Goal: Task Accomplishment & Management: Manage account settings

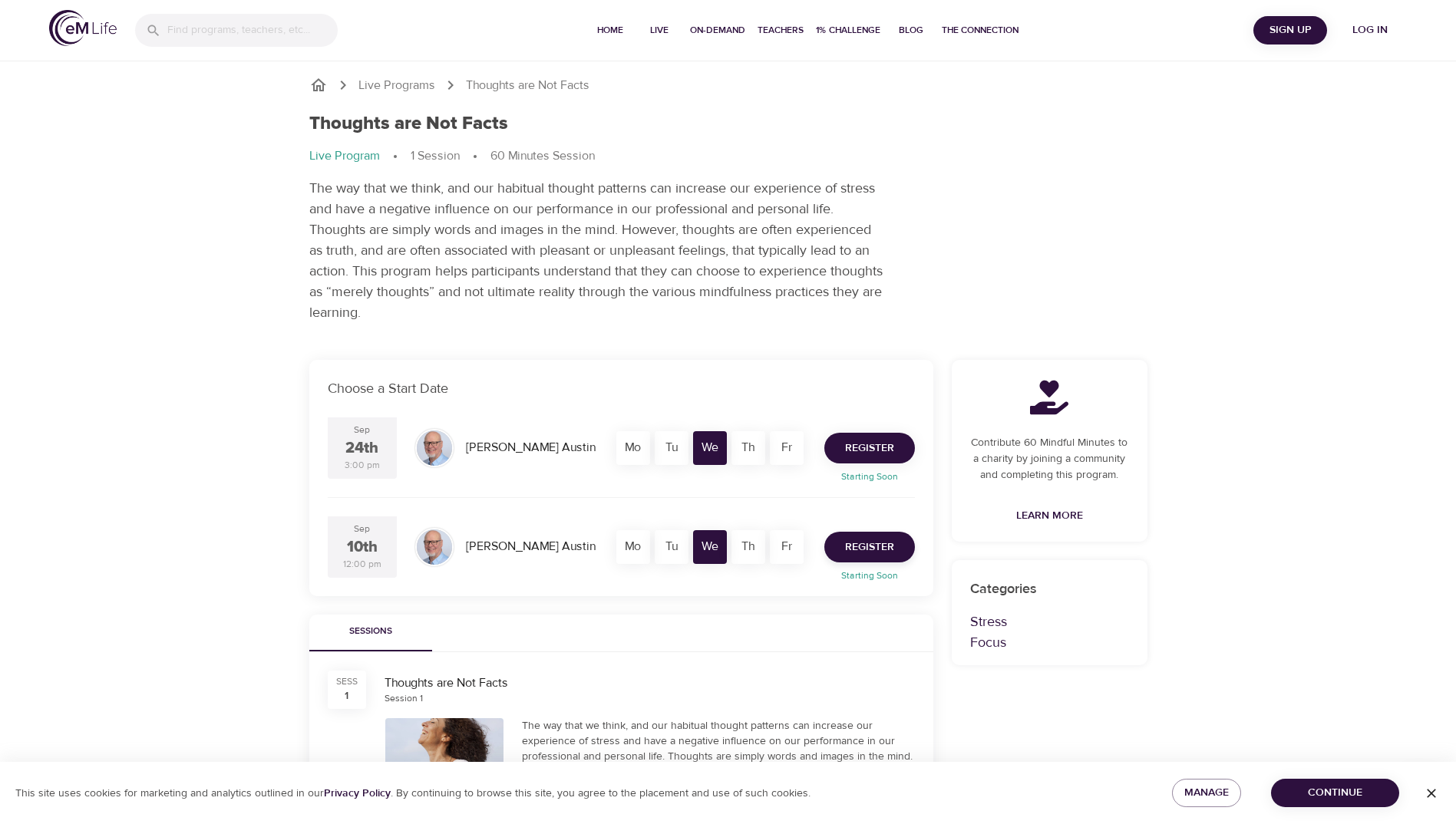
click at [881, 454] on span "Register" at bounding box center [870, 448] width 49 height 20
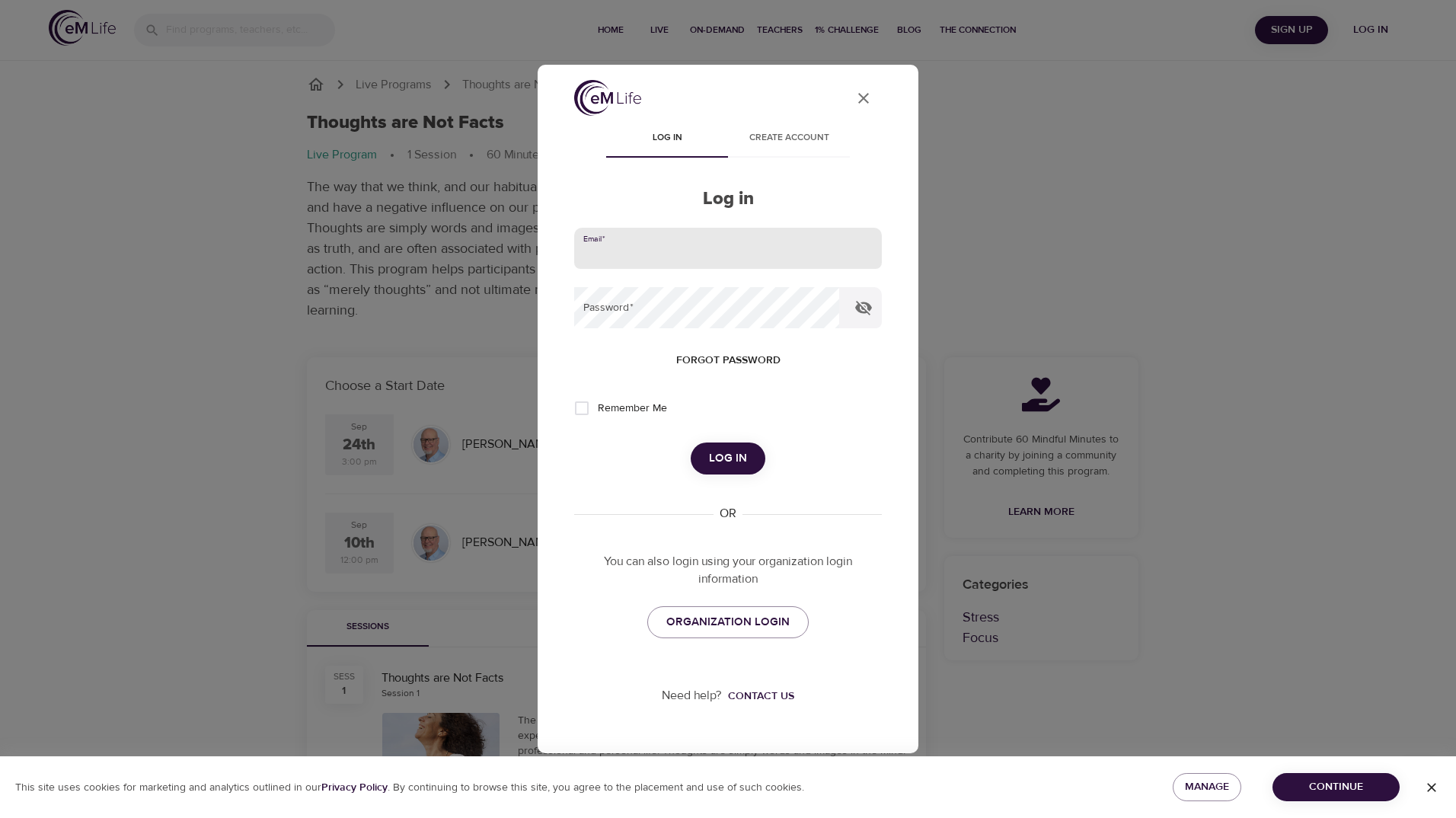
click at [680, 255] on input "email" at bounding box center [728, 248] width 307 height 41
type input "[EMAIL_ADDRESS][DOMAIN_NAME]"
click at [589, 402] on input "Remember Me" at bounding box center [582, 409] width 32 height 32
checkbox input "true"
click at [742, 468] on span "Log in" at bounding box center [727, 459] width 38 height 19
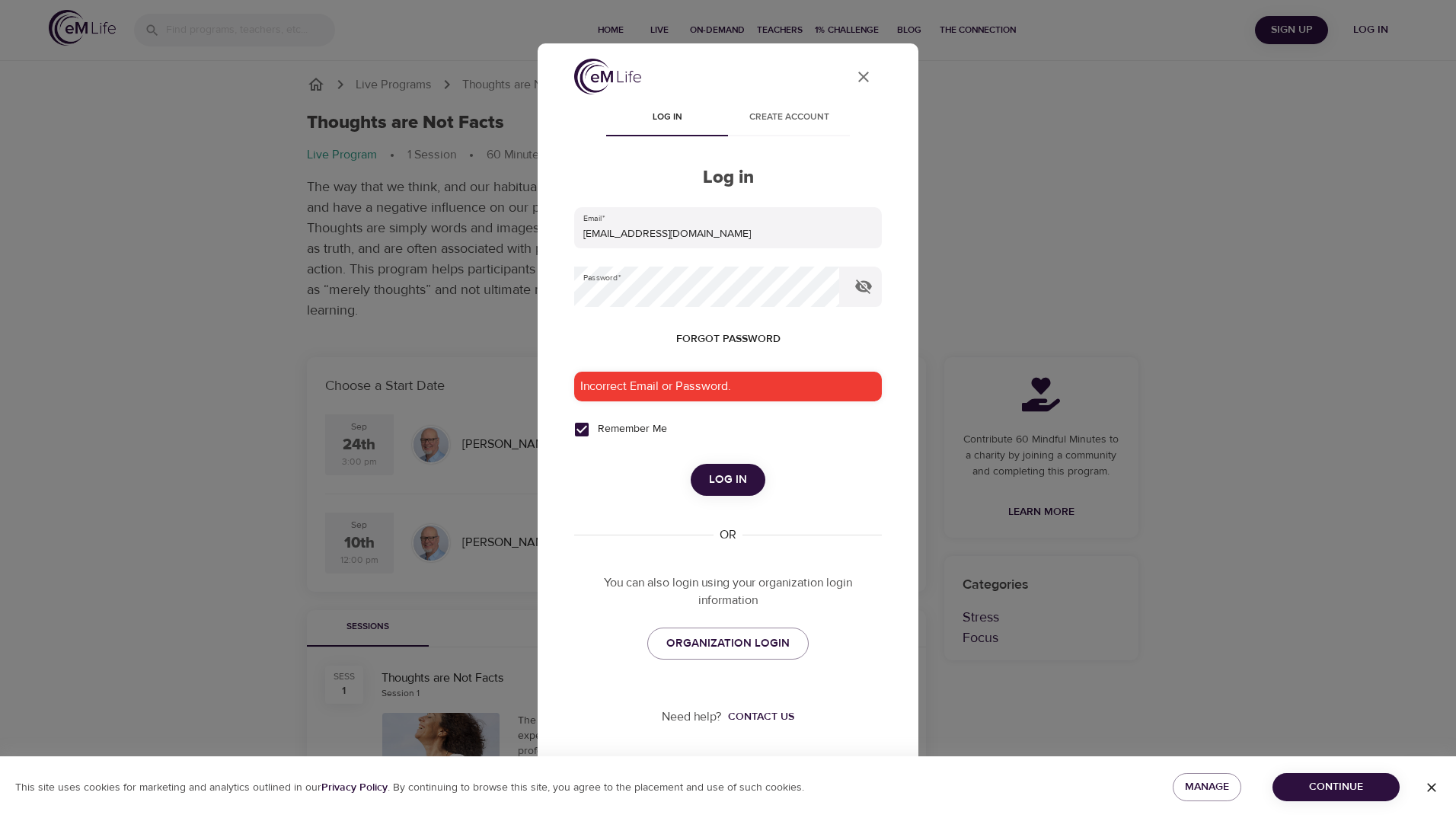
click at [719, 336] on span "Forgot password" at bounding box center [728, 340] width 104 height 19
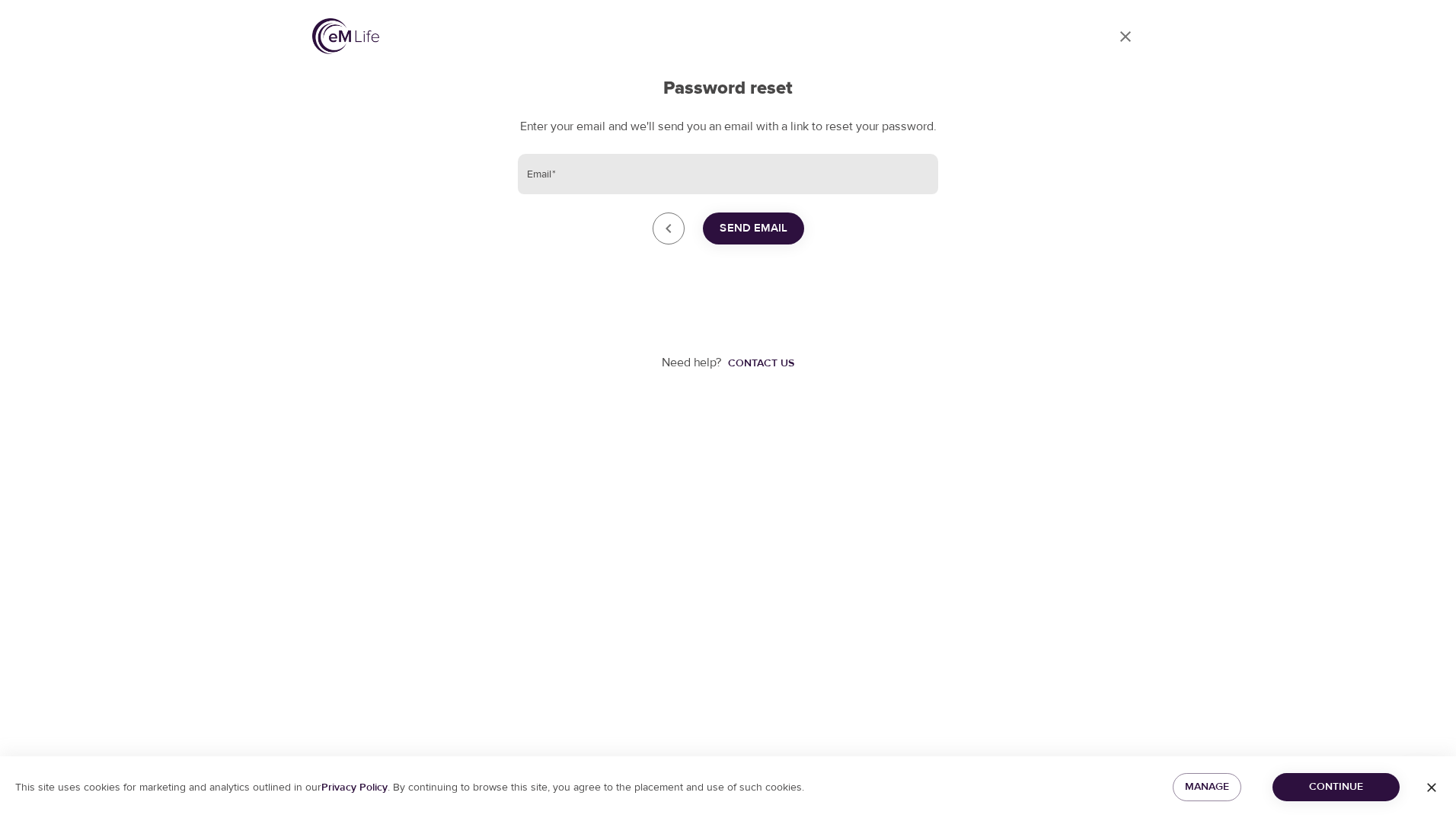
click at [624, 195] on input "Email   *" at bounding box center [728, 174] width 421 height 41
type input "[EMAIL_ADDRESS][DOMAIN_NAME]"
click at [760, 239] on span "Send Email" at bounding box center [754, 228] width 68 height 19
